Goal: Information Seeking & Learning: Learn about a topic

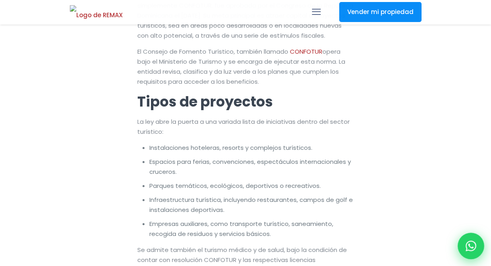
click at [468, 252] on div at bounding box center [470, 246] width 26 height 26
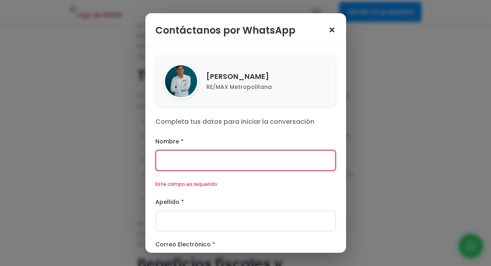
click at [331, 30] on span "×" at bounding box center [332, 30] width 8 height 11
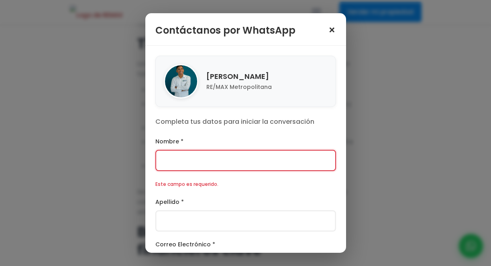
scroll to position [375, 0]
